Goal: Go to known website: Go to known website

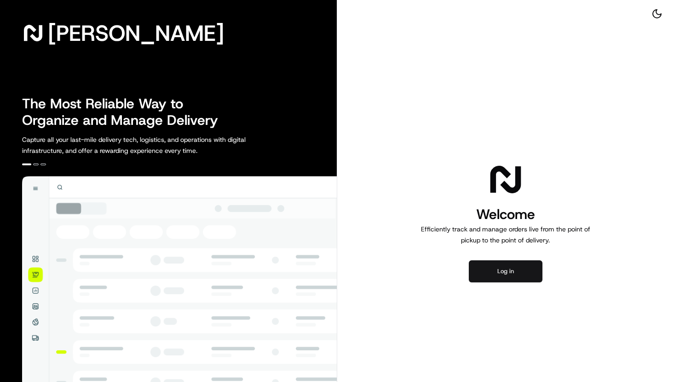
click at [488, 270] on button "Log in" at bounding box center [505, 272] width 74 height 22
